Goal: Information Seeking & Learning: Learn about a topic

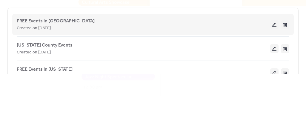
click at [54, 20] on span "FREE Events in [GEOGRAPHIC_DATA]" at bounding box center [56, 21] width 78 height 7
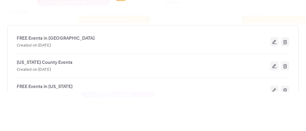
scroll to position [27, 0]
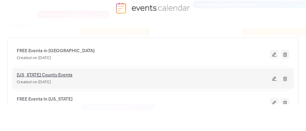
click at [50, 75] on span "[US_STATE] County Events" at bounding box center [45, 75] width 56 height 7
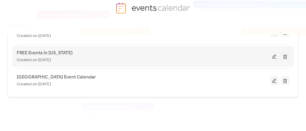
scroll to position [54, 0]
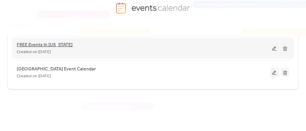
click at [51, 45] on span "FREE Events In [US_STATE]" at bounding box center [45, 44] width 56 height 7
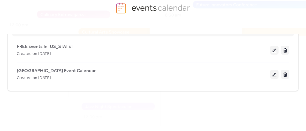
scroll to position [54, 0]
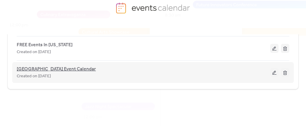
click at [61, 68] on span "[GEOGRAPHIC_DATA] Event Calendar" at bounding box center [56, 69] width 79 height 7
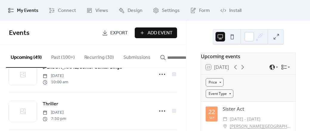
scroll to position [30, 0]
